Goal: Transaction & Acquisition: Purchase product/service

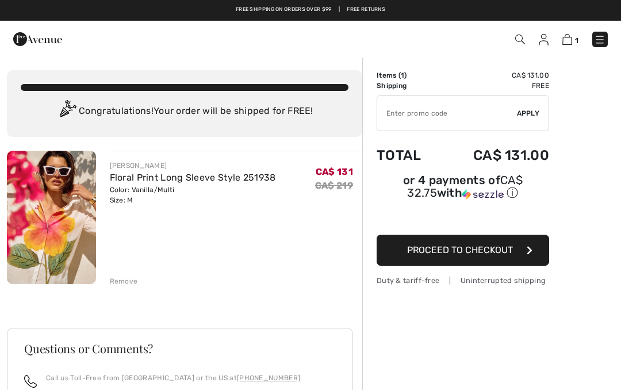
click at [486, 254] on span "Proceed to Checkout" at bounding box center [460, 249] width 106 height 11
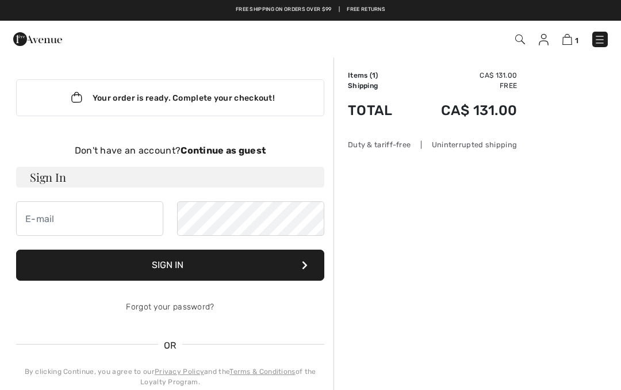
click at [224, 151] on strong "Continue as guest" at bounding box center [223, 150] width 85 height 11
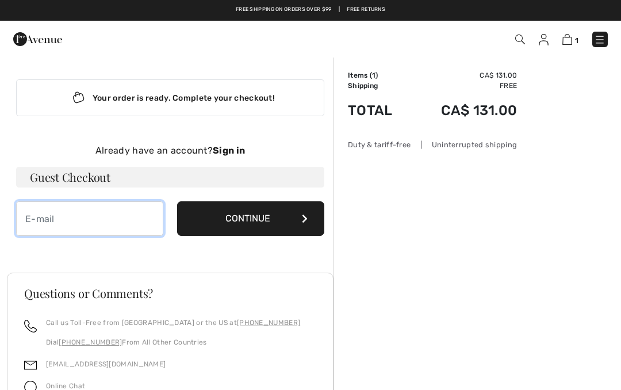
click at [61, 222] on input "email" at bounding box center [89, 218] width 147 height 34
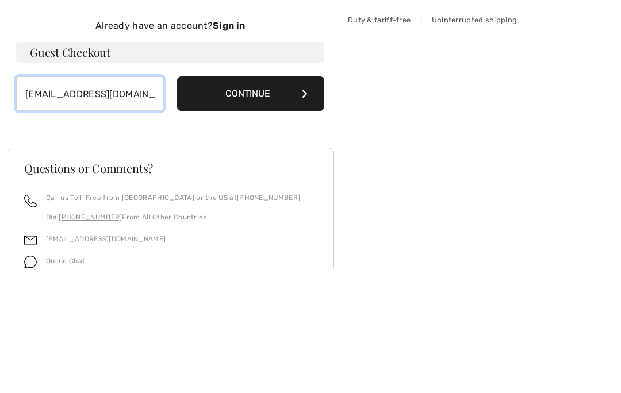
type input "[EMAIL_ADDRESS][DOMAIN_NAME]"
click at [274, 201] on button "Continue" at bounding box center [250, 218] width 147 height 34
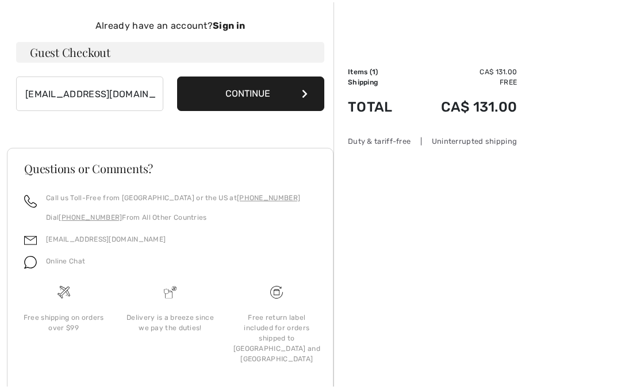
scroll to position [125, 0]
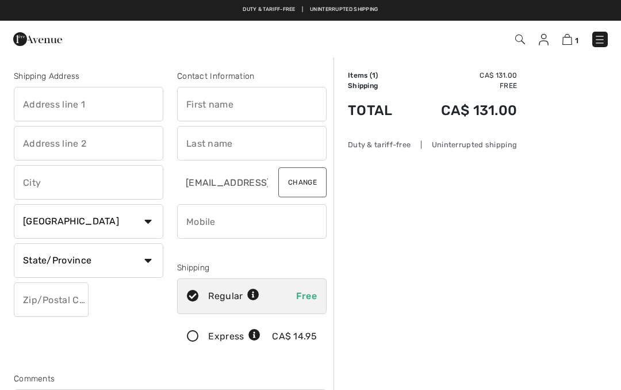
click at [43, 110] on input "text" at bounding box center [88, 104] width 149 height 34
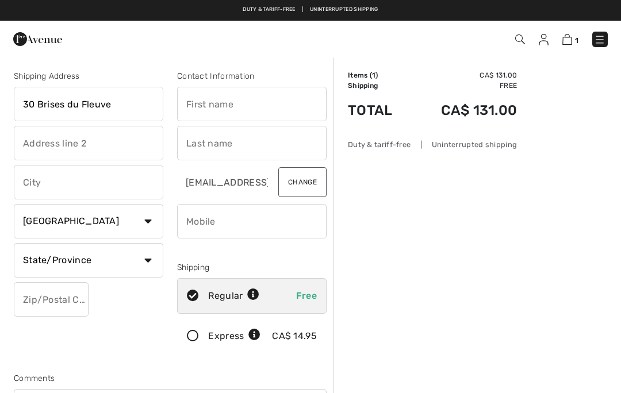
type input "30 Brises du Fleuve"
click at [92, 148] on input "text" at bounding box center [88, 143] width 149 height 34
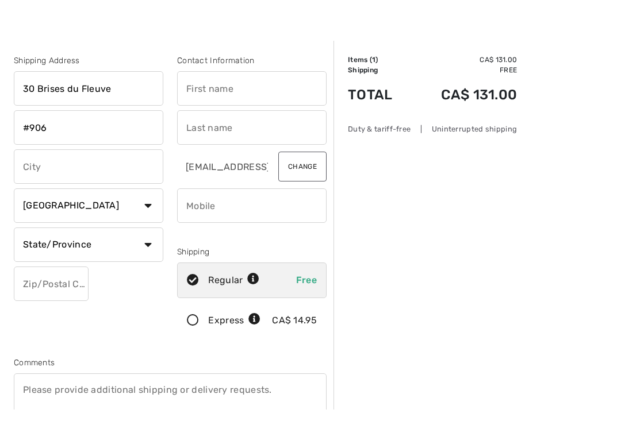
type input "#906"
click at [85, 169] on input "text" at bounding box center [88, 182] width 149 height 34
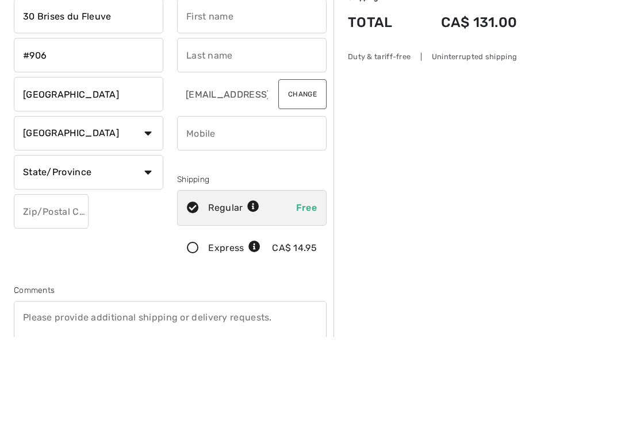
type input "[GEOGRAPHIC_DATA]"
click at [141, 243] on select "State/Province Alberta British Columbia Manitoba New Brunswick Newfoundland and…" at bounding box center [88, 260] width 149 height 34
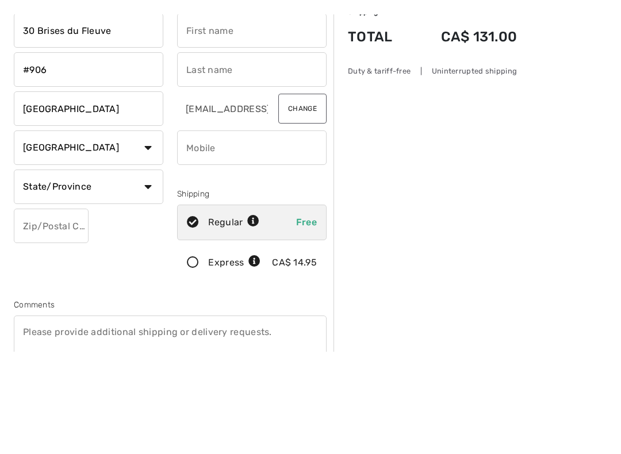
scroll to position [88, 0]
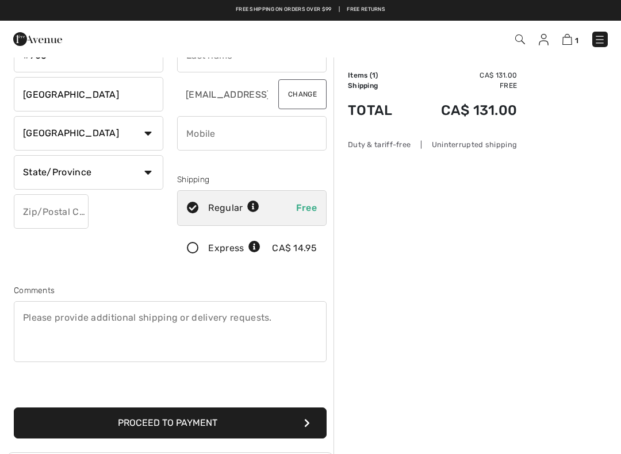
select select "QC"
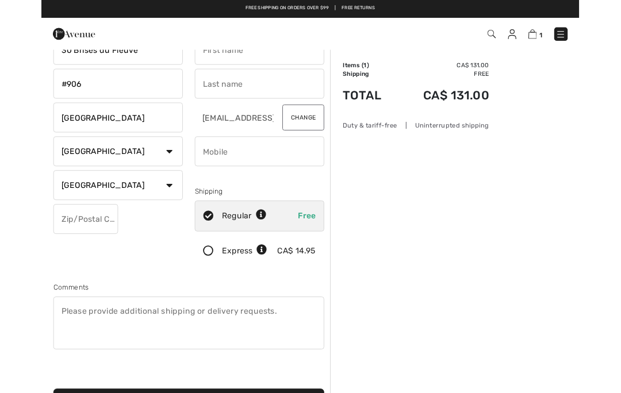
scroll to position [46, 0]
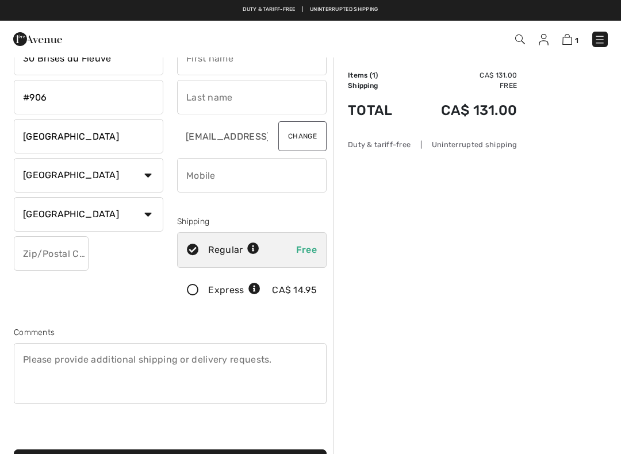
click at [65, 246] on input "text" at bounding box center [51, 253] width 75 height 34
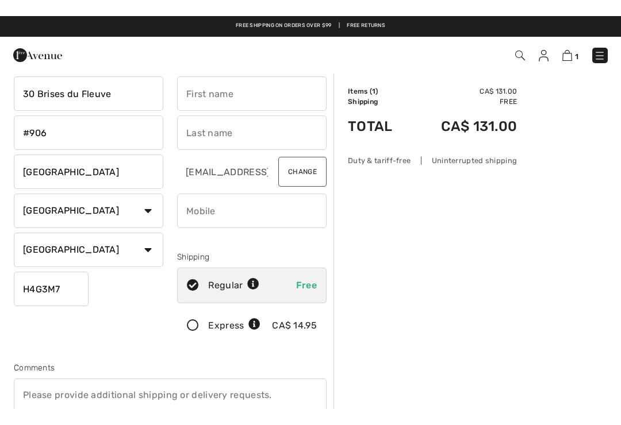
scroll to position [0, 0]
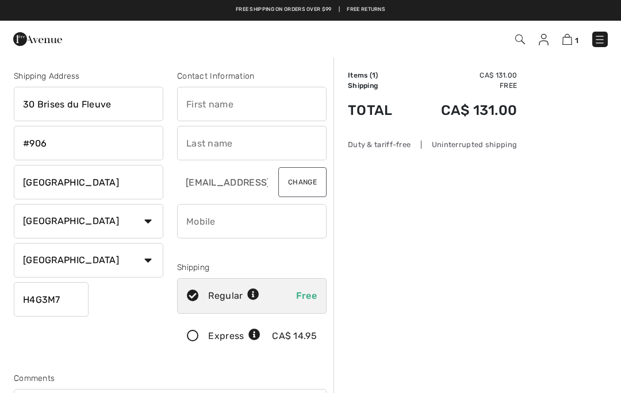
type input "H4G3M7"
click at [233, 106] on input "text" at bounding box center [251, 104] width 149 height 34
type input "[PERSON_NAME]"
click at [247, 149] on input "text" at bounding box center [251, 143] width 149 height 34
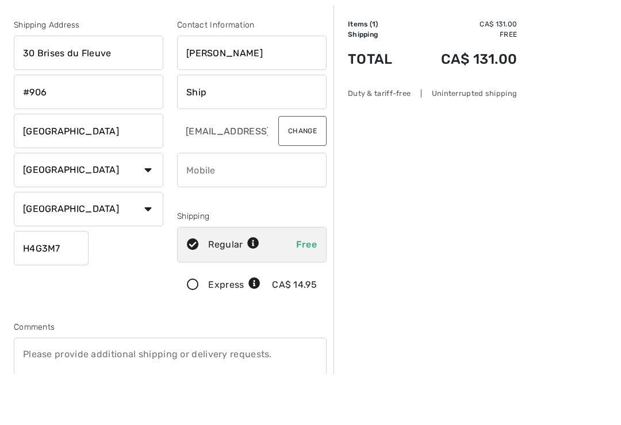
type input "Ship"
click at [240, 204] on input "phone" at bounding box center [251, 221] width 149 height 34
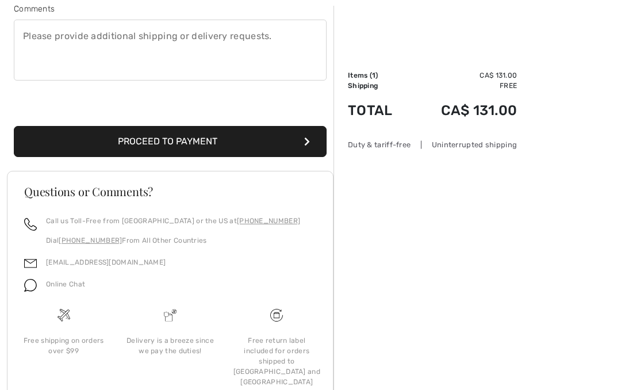
scroll to position [370, 0]
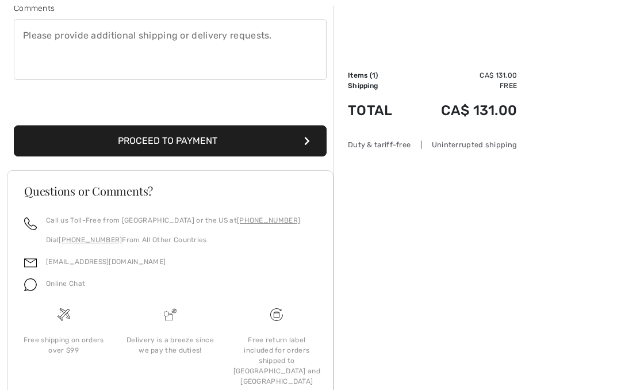
type input "542421202"
click at [196, 149] on button "Proceed to Payment" at bounding box center [170, 140] width 313 height 31
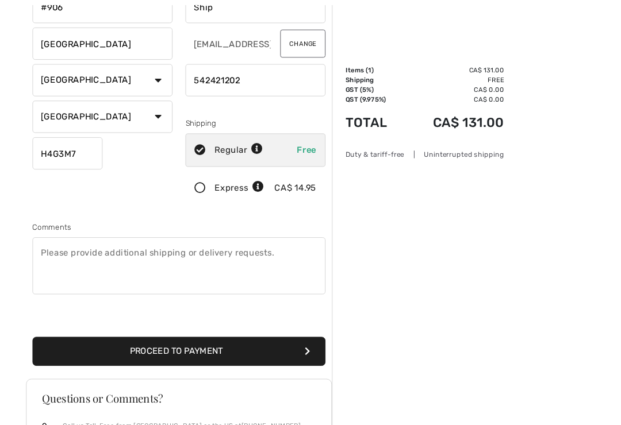
scroll to position [156, 0]
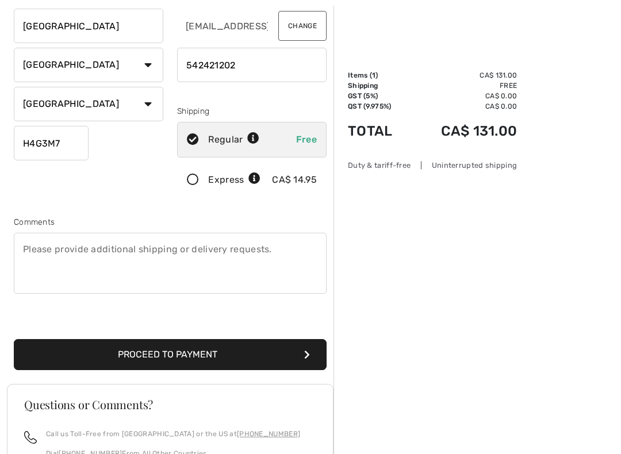
click at [77, 255] on textarea at bounding box center [170, 263] width 313 height 61
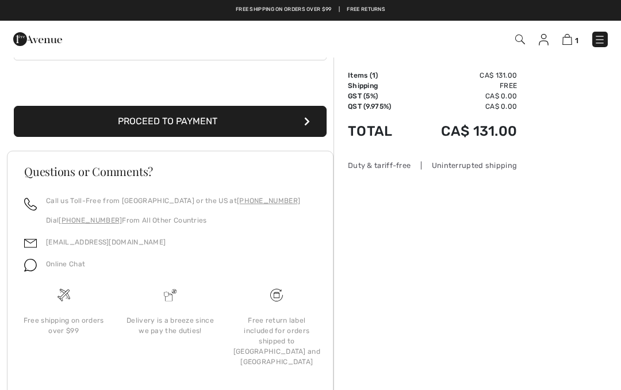
scroll to position [389, 0]
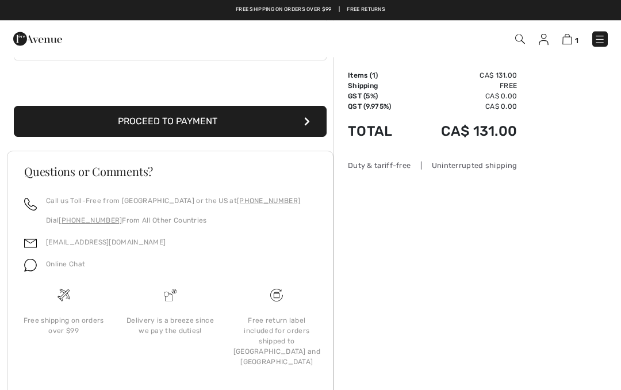
type textarea "NEW15"
click at [196, 117] on button "Proceed to Payment" at bounding box center [170, 121] width 313 height 31
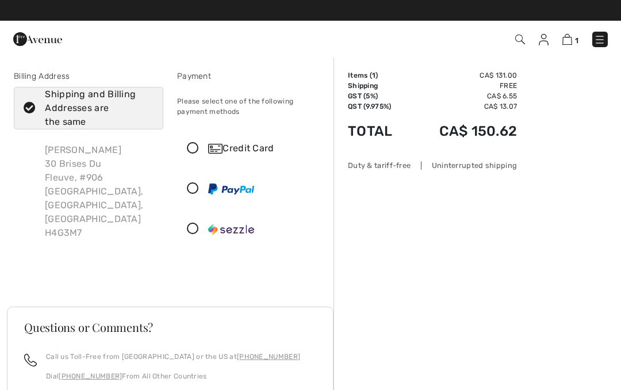
click at [191, 151] on icon at bounding box center [193, 149] width 30 height 12
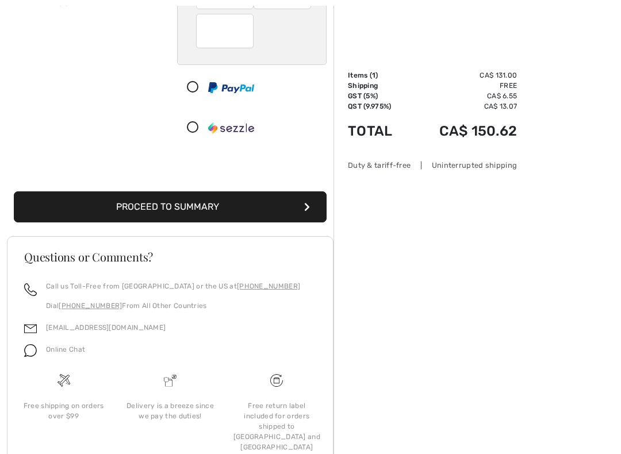
click at [63, 209] on button "Proceed to Summary" at bounding box center [170, 206] width 313 height 31
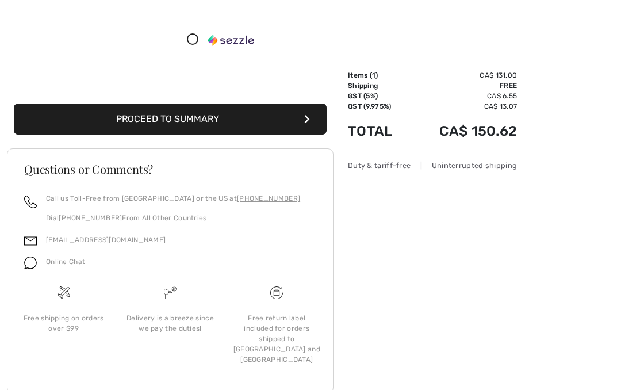
scroll to position [375, 0]
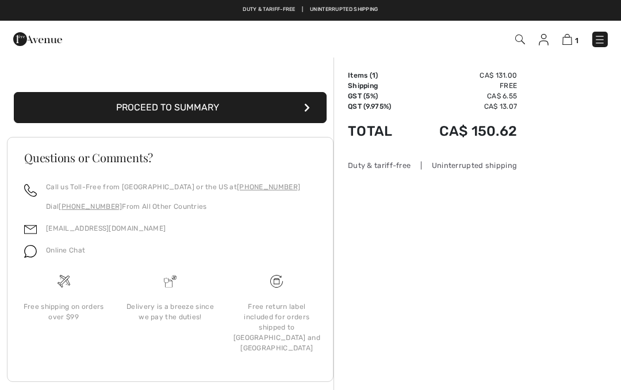
click at [43, 250] on div "Online Chat" at bounding box center [61, 254] width 48 height 22
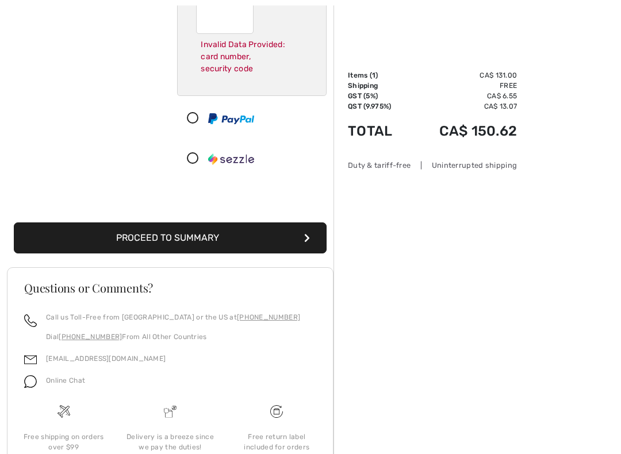
scroll to position [244, 0]
click at [80, 384] on p "Online Chat" at bounding box center [65, 380] width 39 height 10
click at [67, 386] on div "Online Chat" at bounding box center [61, 384] width 48 height 22
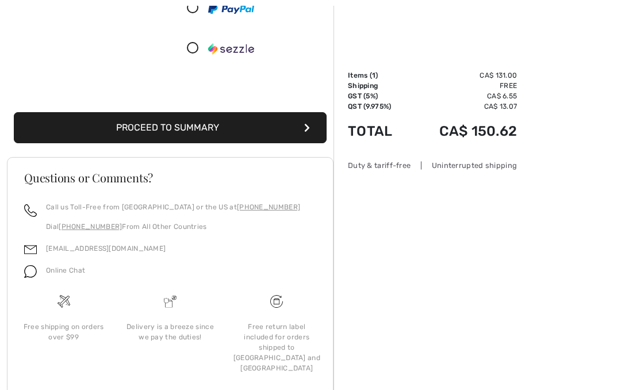
scroll to position [375, 0]
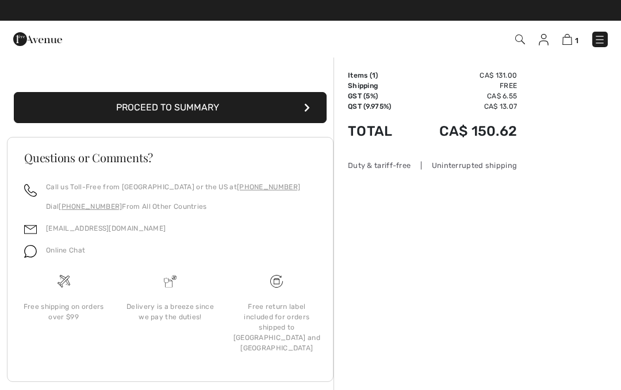
click at [544, 45] on img at bounding box center [544, 39] width 10 height 11
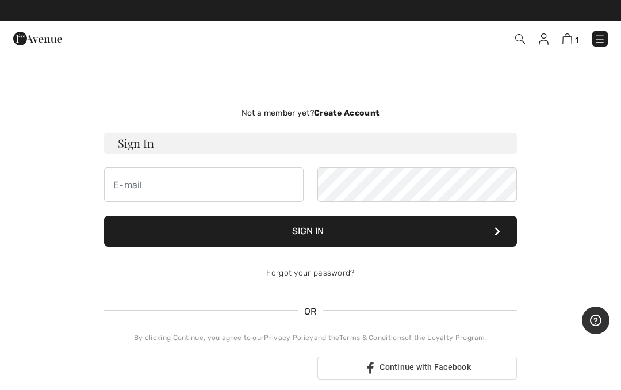
click at [516, 44] on img at bounding box center [520, 39] width 10 height 10
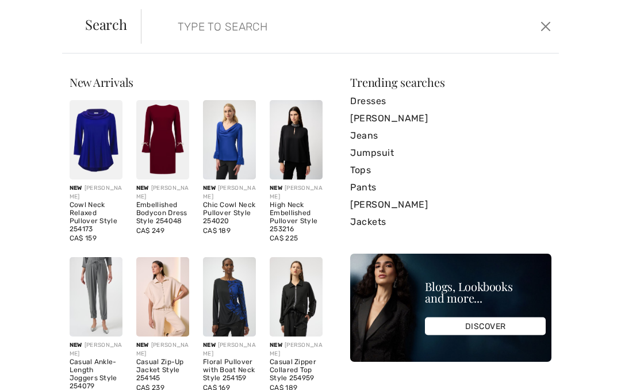
click at [543, 34] on button "Close" at bounding box center [545, 26] width 17 height 18
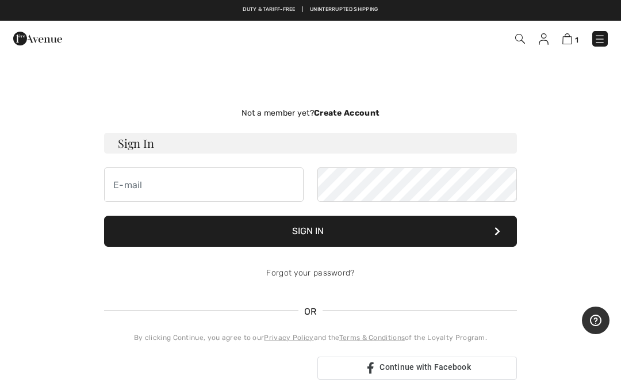
click at [602, 41] on img at bounding box center [599, 38] width 11 height 11
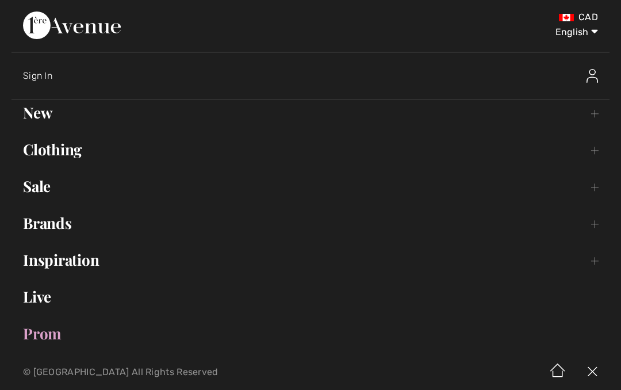
click at [595, 374] on img at bounding box center [592, 372] width 34 height 36
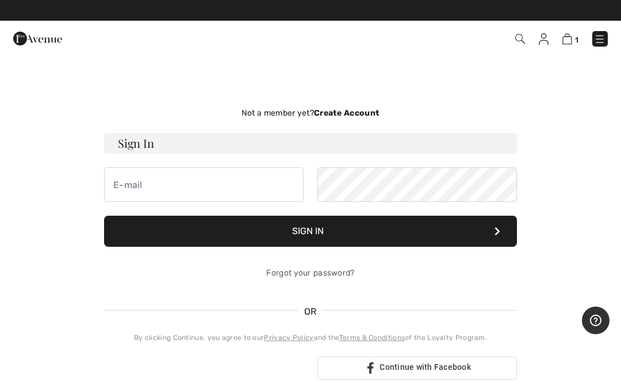
click at [571, 40] on img at bounding box center [567, 38] width 10 height 11
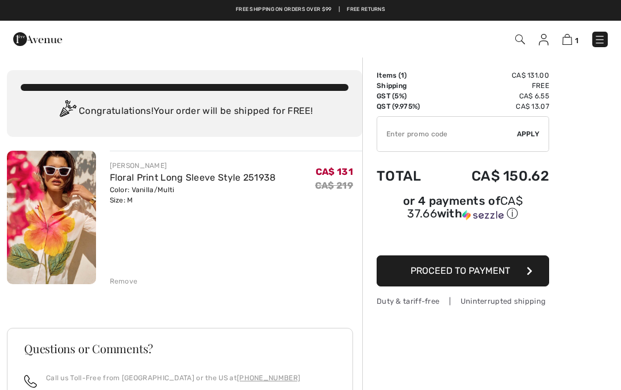
click at [523, 129] on span "Apply" at bounding box center [528, 134] width 23 height 10
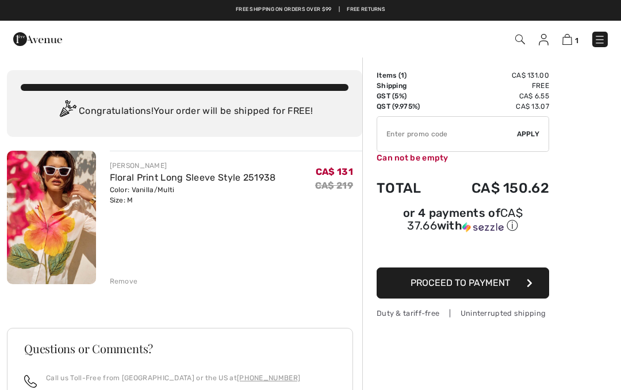
click at [401, 140] on input "TEXT" at bounding box center [447, 134] width 140 height 34
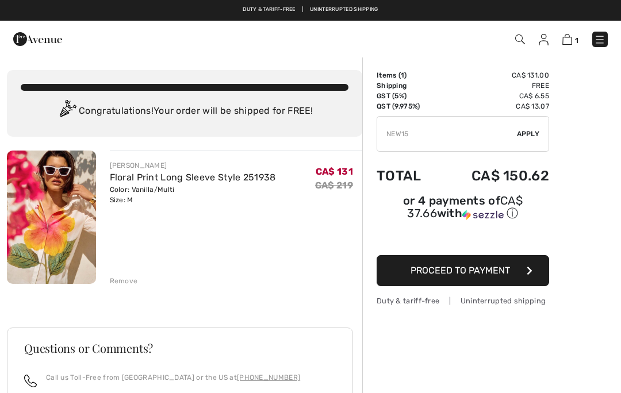
type input "NEW15"
click at [528, 136] on span "Apply" at bounding box center [528, 134] width 23 height 10
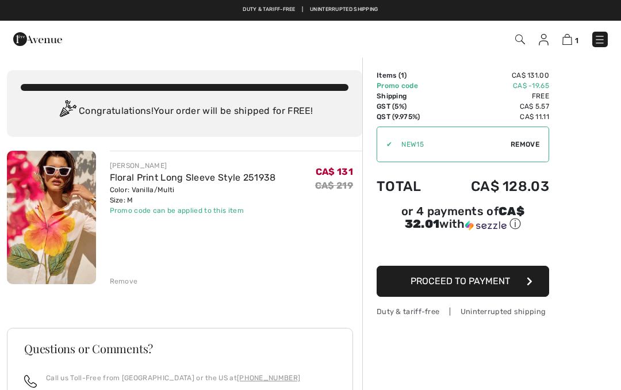
click at [497, 294] on button "Proceed to Payment" at bounding box center [463, 281] width 172 height 31
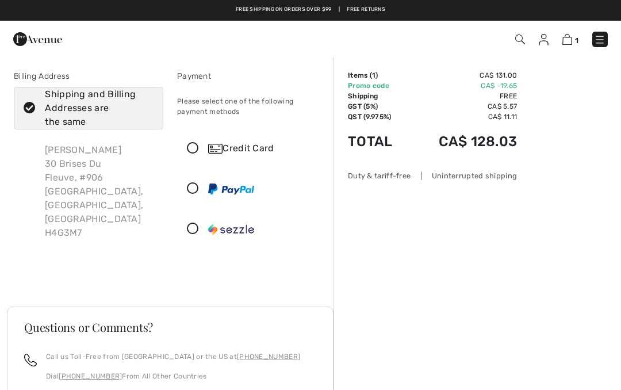
click at [193, 153] on icon at bounding box center [193, 149] width 30 height 12
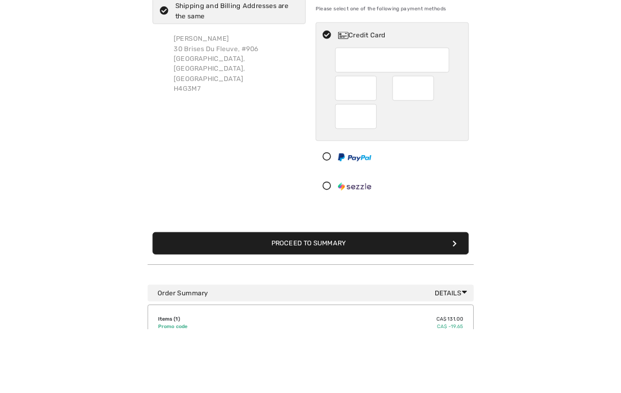
scroll to position [89, 0]
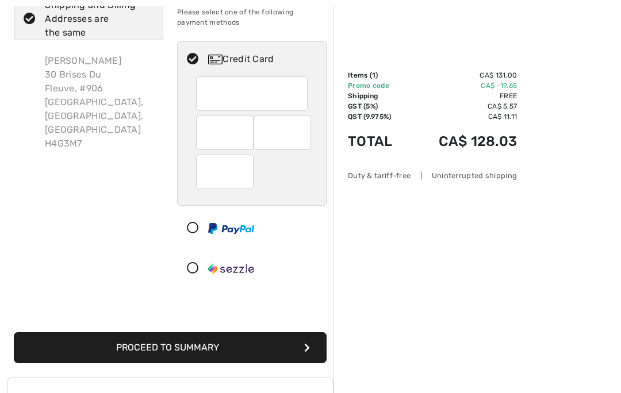
click at [254, 135] on div at bounding box center [282, 133] width 57 height 34
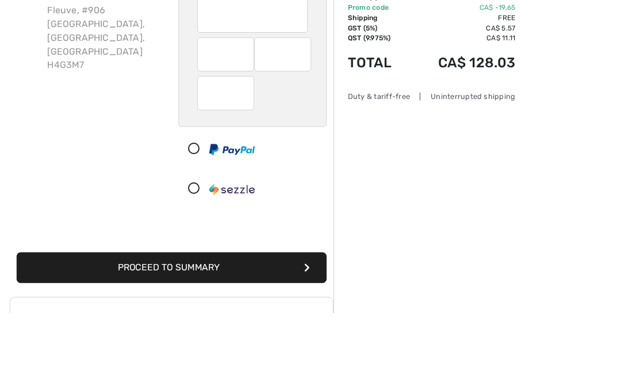
scroll to position [167, 0]
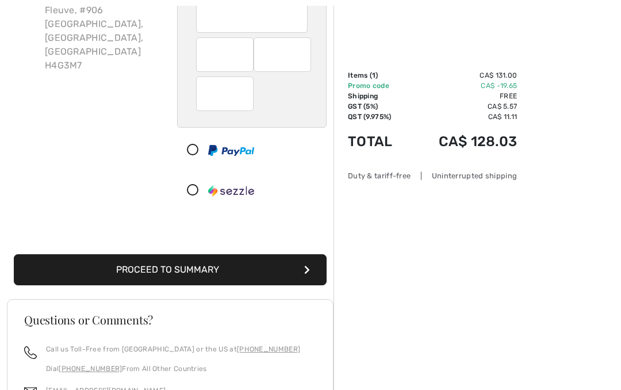
click at [278, 279] on button "Proceed to Summary" at bounding box center [170, 269] width 313 height 31
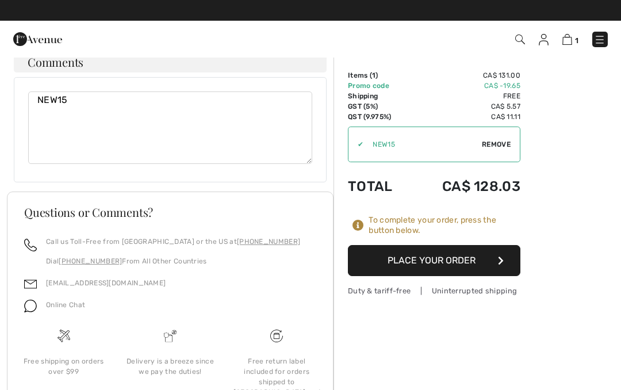
scroll to position [953, 0]
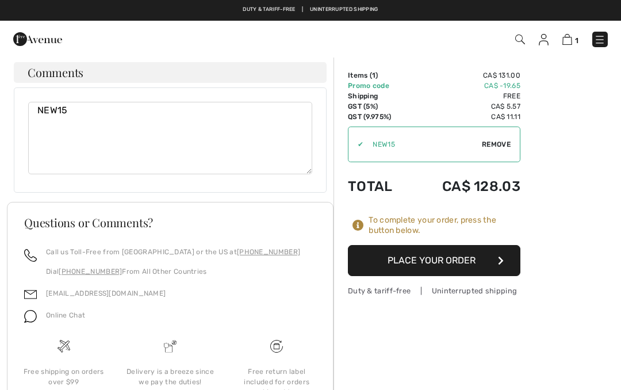
click at [473, 259] on button "Place Your Order" at bounding box center [434, 260] width 172 height 31
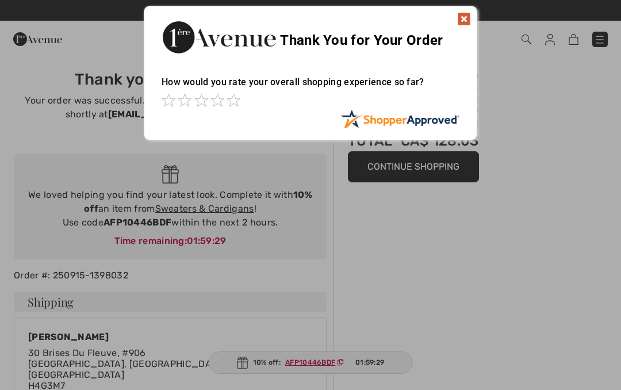
click at [469, 14] on img at bounding box center [464, 19] width 14 height 14
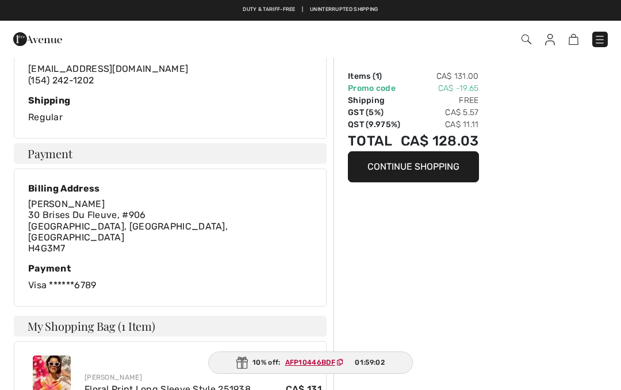
scroll to position [337, 0]
